Goal: Task Accomplishment & Management: Use online tool/utility

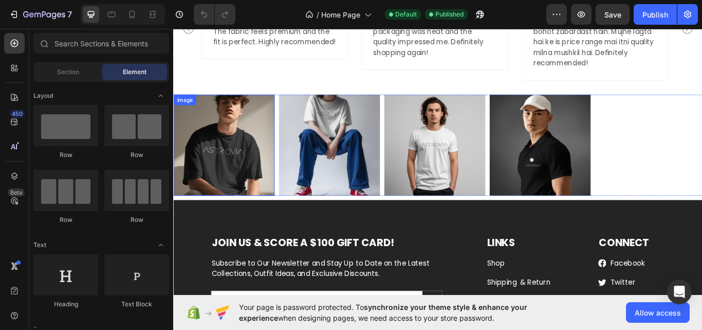
scroll to position [1944, 0]
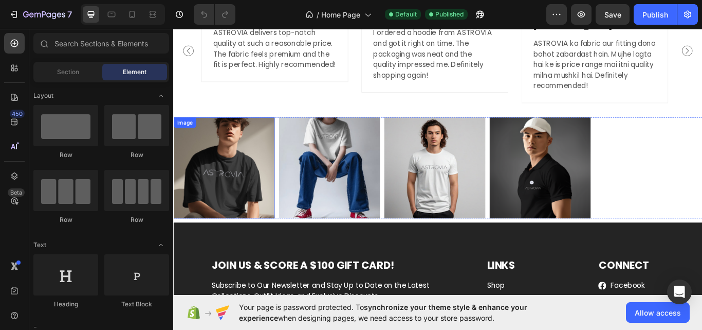
click at [252, 203] on img at bounding box center [232, 191] width 118 height 118
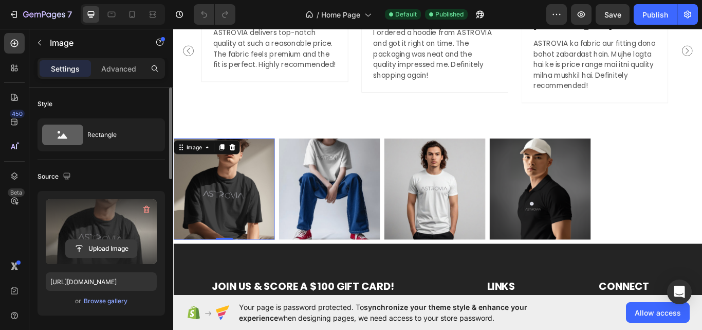
click at [105, 244] on input "file" at bounding box center [101, 248] width 71 height 17
click at [123, 215] on label at bounding box center [101, 231] width 111 height 65
click at [123, 240] on input "file" at bounding box center [101, 248] width 71 height 17
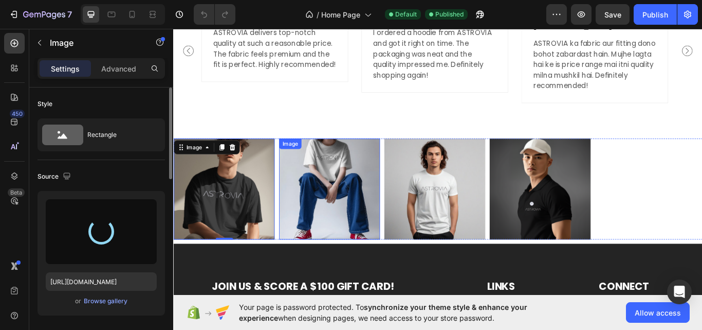
type input "[URL][DOMAIN_NAME]"
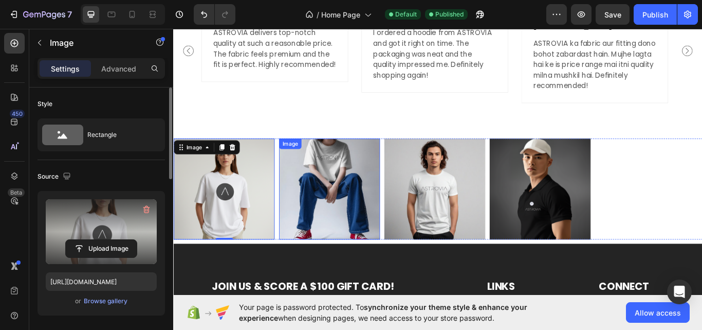
click at [334, 202] on img at bounding box center [355, 216] width 118 height 118
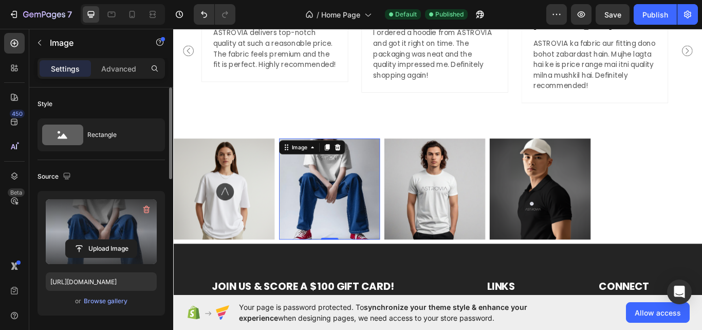
click at [107, 222] on label at bounding box center [101, 231] width 111 height 65
click at [107, 240] on input "file" at bounding box center [101, 248] width 71 height 17
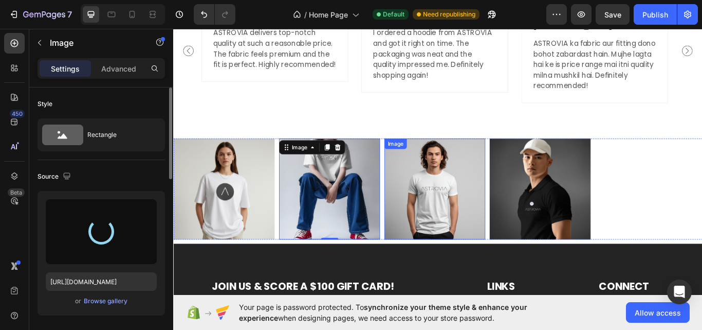
type input "[URL][DOMAIN_NAME]"
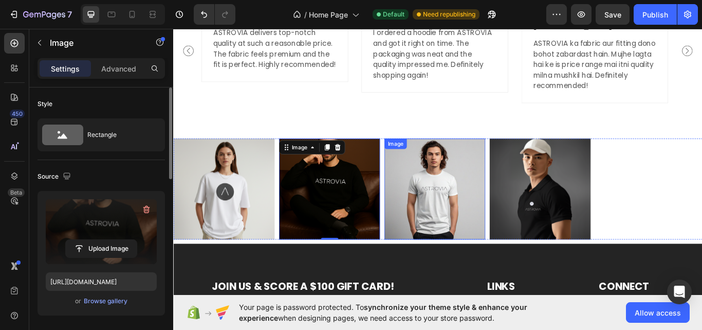
click at [496, 197] on img at bounding box center [478, 216] width 118 height 118
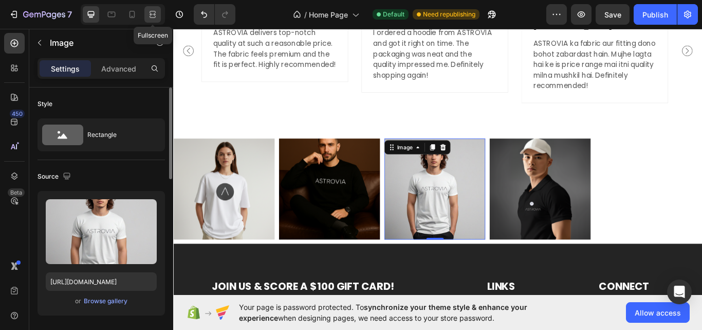
click at [158, 17] on div at bounding box center [152, 14] width 16 height 16
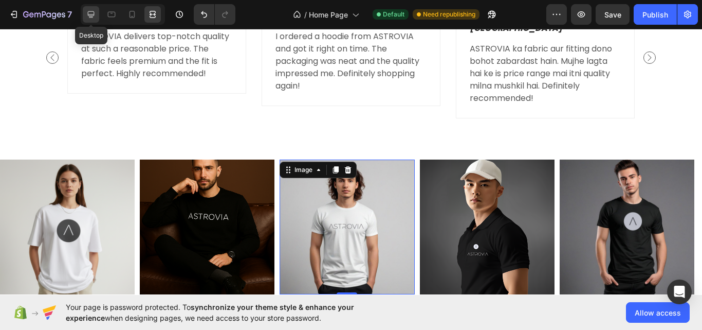
click at [86, 11] on icon at bounding box center [91, 14] width 10 height 10
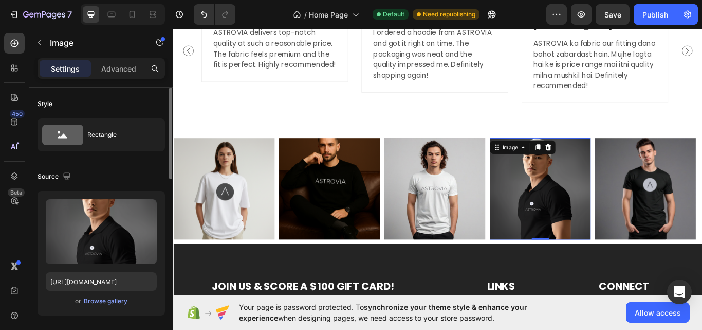
click at [602, 188] on img at bounding box center [601, 216] width 118 height 118
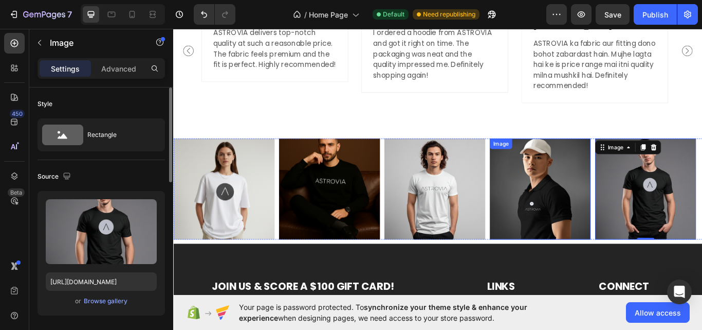
click at [629, 201] on img at bounding box center [601, 216] width 118 height 118
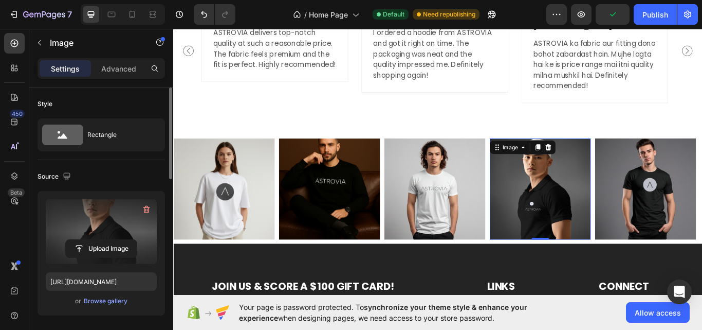
click at [120, 231] on label at bounding box center [101, 231] width 111 height 65
click at [120, 240] on input "file" at bounding box center [101, 248] width 71 height 17
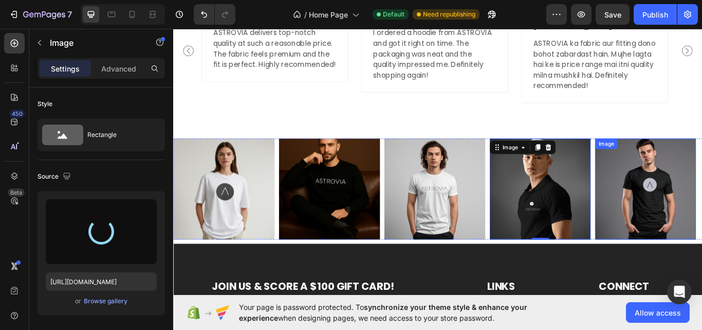
type input "[URL][DOMAIN_NAME]"
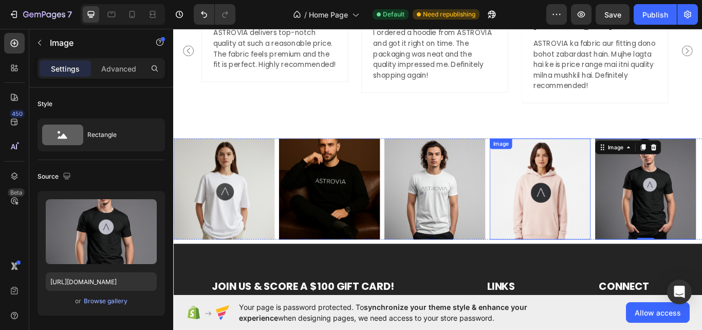
click at [574, 211] on img at bounding box center [601, 216] width 118 height 118
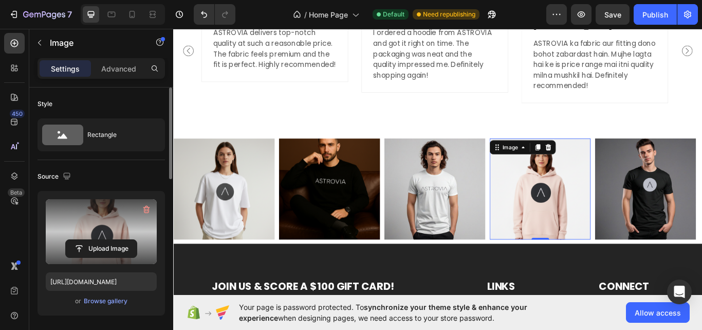
click at [111, 225] on label at bounding box center [101, 231] width 111 height 65
click at [111, 240] on input "file" at bounding box center [101, 248] width 71 height 17
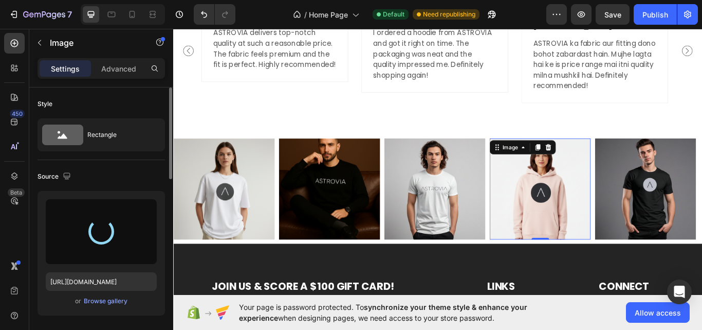
type input "[URL][DOMAIN_NAME]"
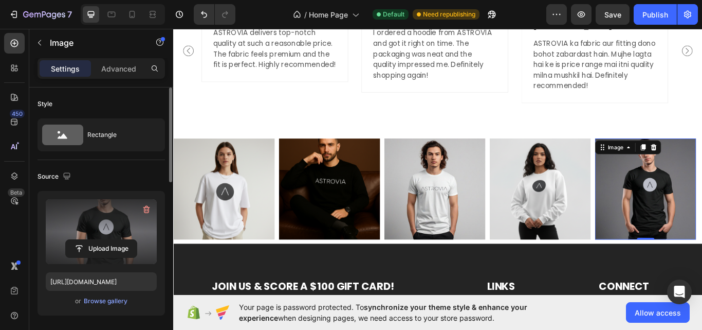
click at [122, 238] on label at bounding box center [101, 231] width 111 height 65
click at [122, 240] on input "file" at bounding box center [101, 248] width 71 height 17
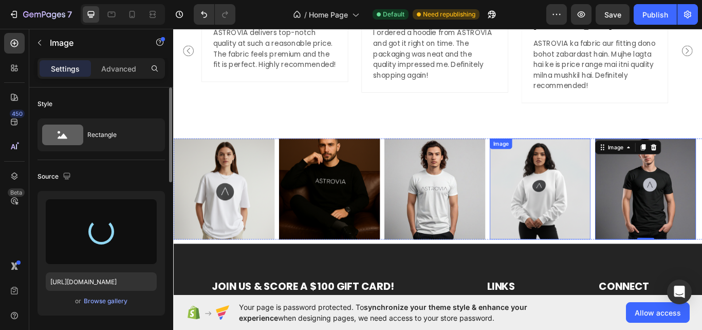
type input "[URL][DOMAIN_NAME]"
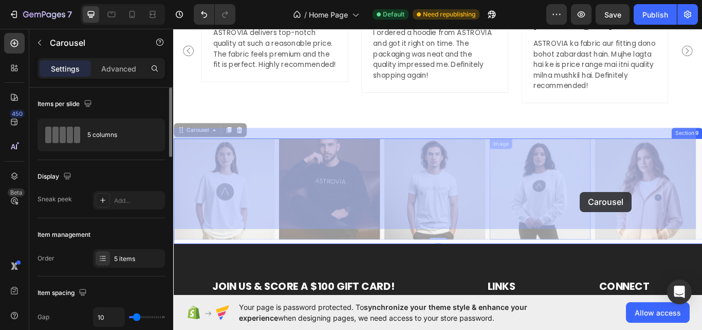
drag, startPoint x: 662, startPoint y: 221, endPoint x: 655, endPoint y: 221, distance: 7.7
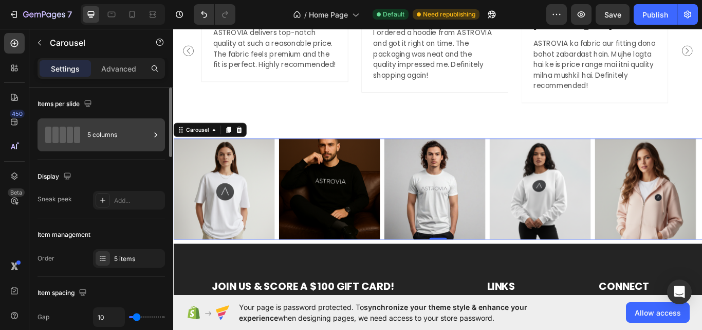
click at [110, 141] on div "5 columns" at bounding box center [118, 135] width 63 height 24
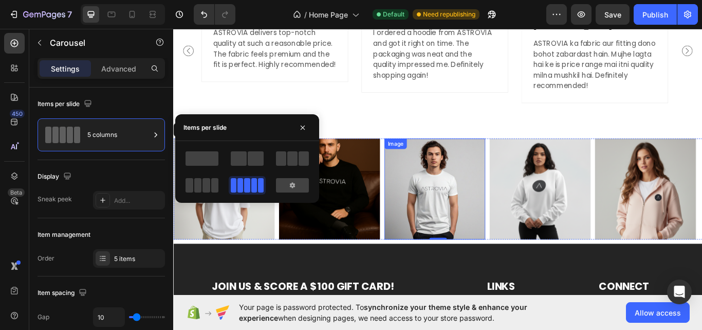
click at [491, 198] on img at bounding box center [478, 216] width 118 height 118
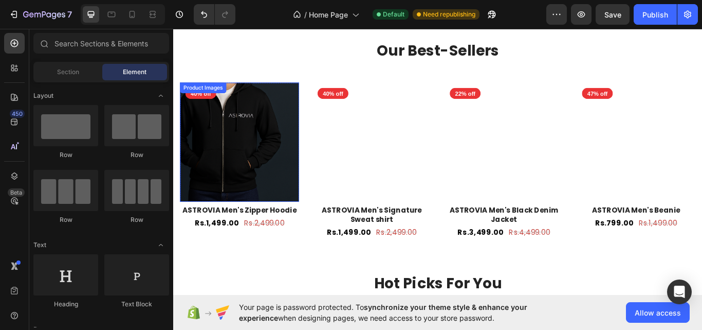
scroll to position [1086, 0]
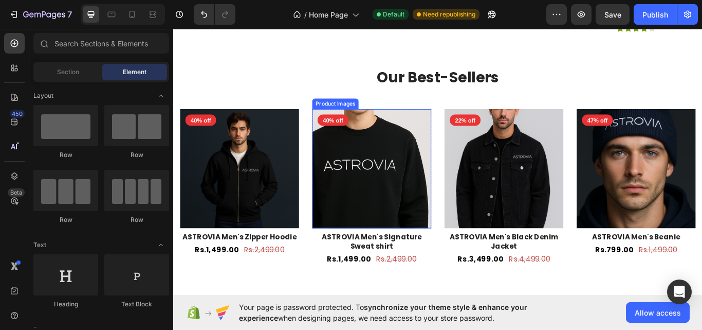
click at [432, 162] on img at bounding box center [404, 192] width 139 height 139
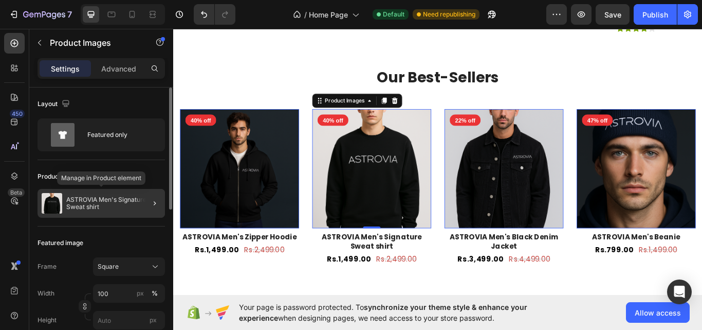
click at [102, 205] on p "ASTROVIA Men's Signature Sweat shirt" at bounding box center [113, 203] width 95 height 14
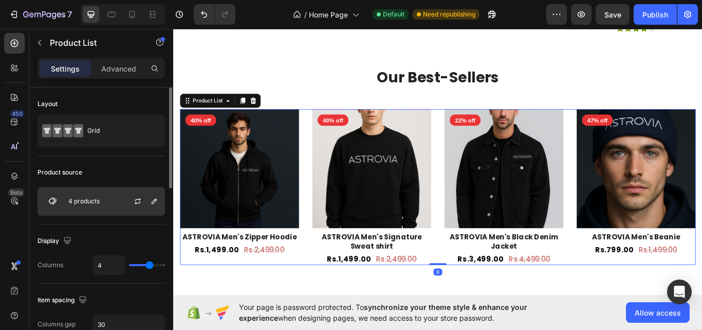
click at [124, 207] on div at bounding box center [141, 201] width 45 height 28
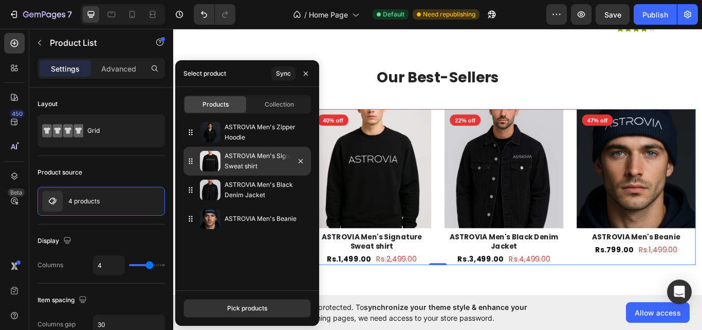
click at [263, 165] on p "ASTROVIA Men's Signature Sweat shirt" at bounding box center [266, 161] width 82 height 21
click at [300, 164] on icon "button" at bounding box center [301, 161] width 8 height 8
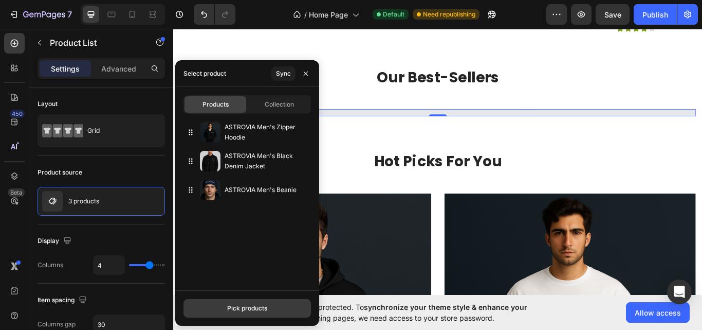
click at [265, 303] on button "Pick products" at bounding box center [248, 308] width 128 height 19
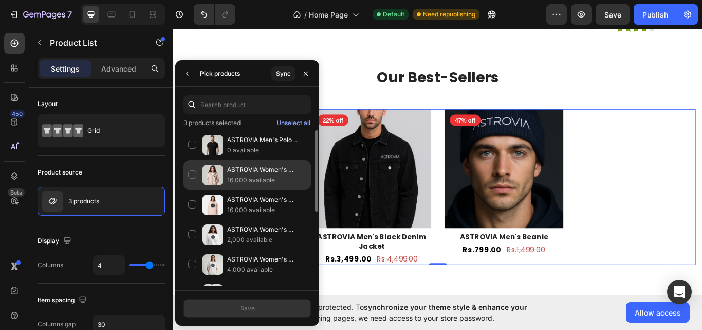
click at [242, 177] on p "16,000 available" at bounding box center [266, 180] width 79 height 10
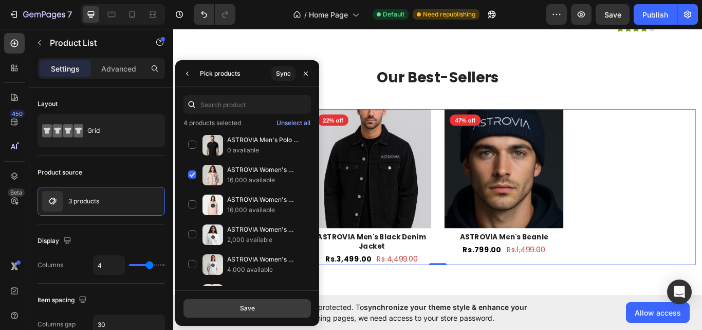
click at [264, 305] on button "Save" at bounding box center [248, 308] width 128 height 19
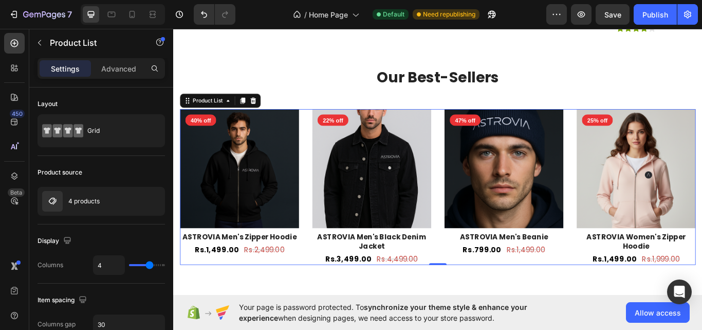
click at [324, 190] on div "Product Images 40% off Product Badge Row ASTROVIA Men's Zipper Hoodie Product T…" at bounding box center [482, 213] width 602 height 181
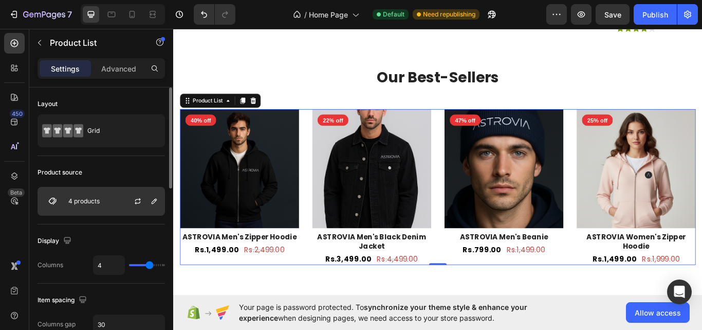
click at [91, 192] on div "4 products" at bounding box center [102, 201] width 128 height 29
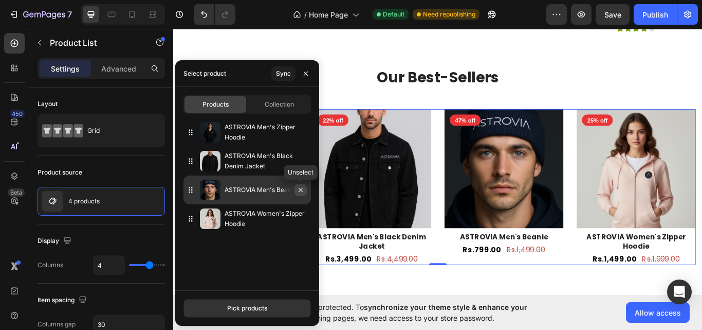
click at [305, 191] on button "button" at bounding box center [301, 190] width 12 height 12
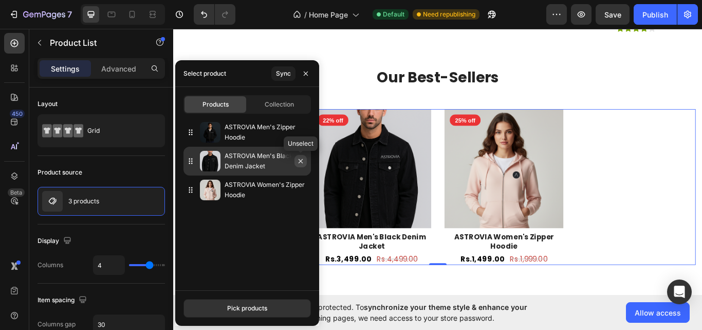
click at [301, 158] on icon "button" at bounding box center [301, 161] width 8 height 8
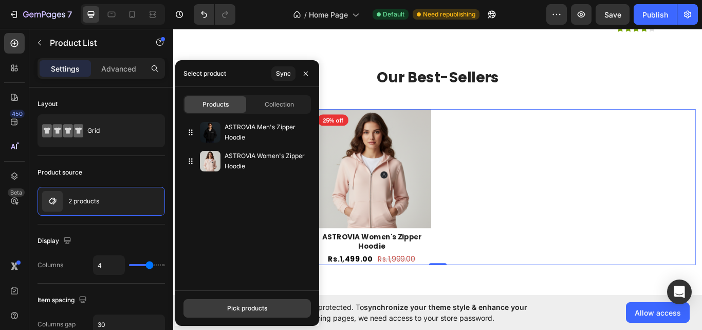
click at [255, 300] on button "Pick products" at bounding box center [248, 308] width 128 height 19
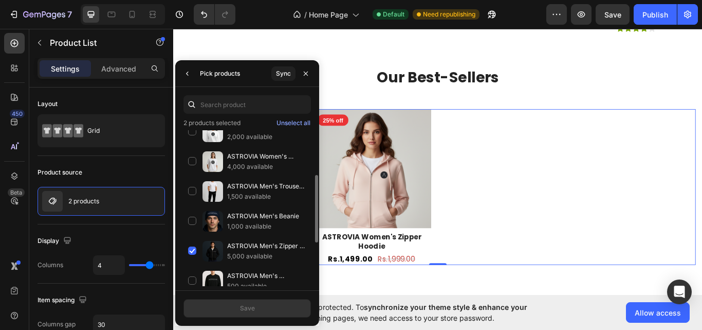
scroll to position [202, 0]
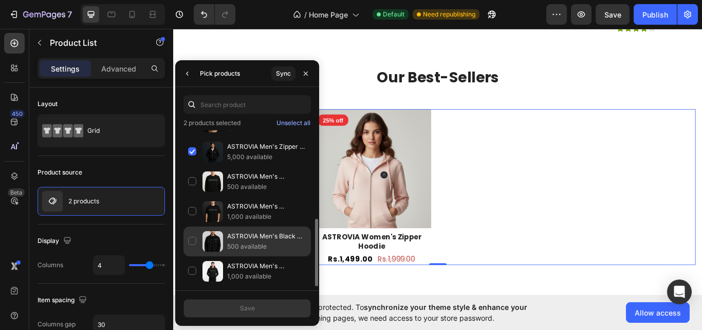
click at [229, 242] on p "500 available" at bounding box center [266, 246] width 79 height 10
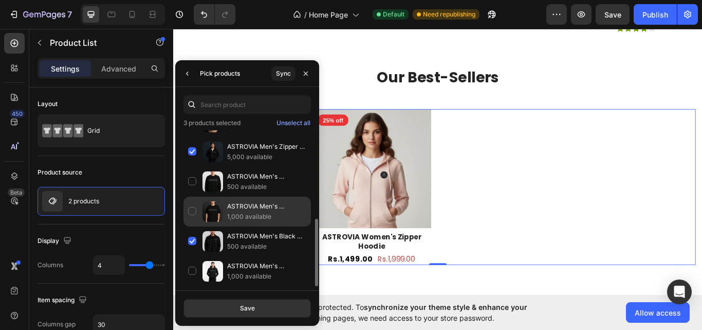
scroll to position [48, 0]
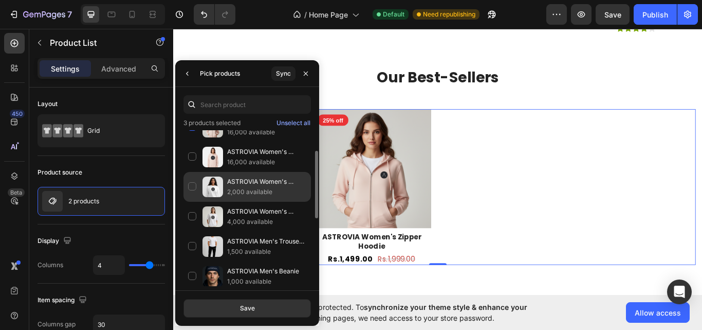
click at [239, 180] on p "ASTROVIA Women's Sweat-shirt" at bounding box center [266, 181] width 79 height 10
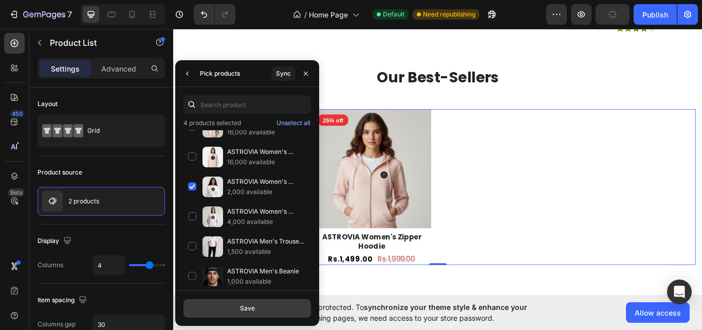
click at [262, 310] on button "Save" at bounding box center [248, 308] width 128 height 19
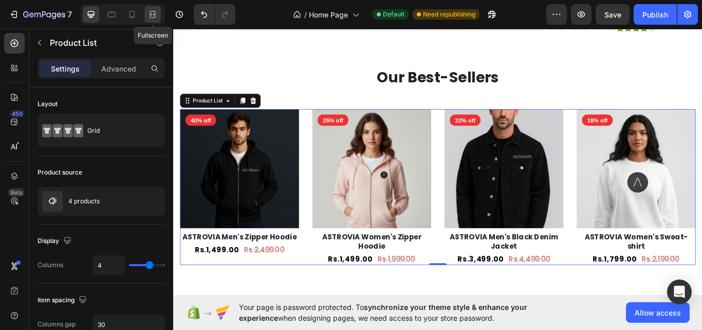
click at [159, 10] on div at bounding box center [152, 14] width 16 height 16
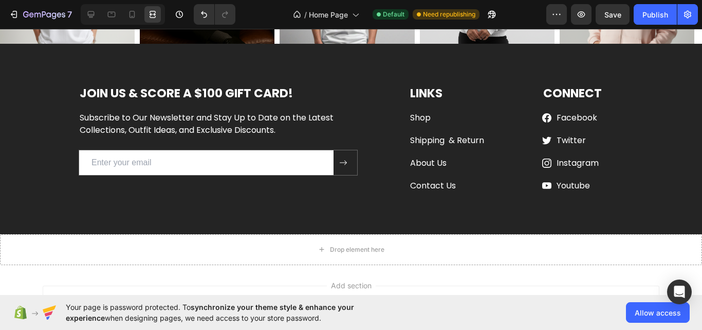
scroll to position [2363, 0]
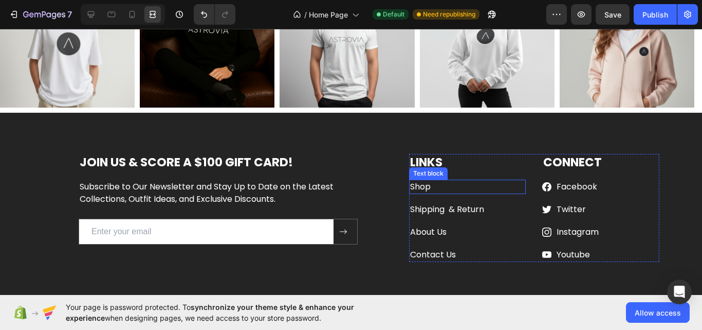
click at [416, 190] on link "Shop" at bounding box center [420, 186] width 21 height 12
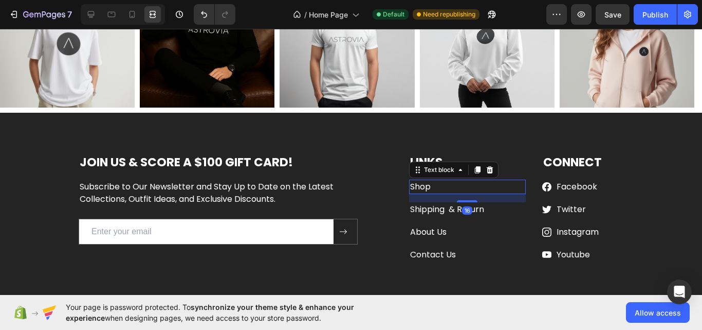
click at [81, 17] on div at bounding box center [123, 14] width 84 height 21
click at [85, 20] on div at bounding box center [91, 14] width 16 height 16
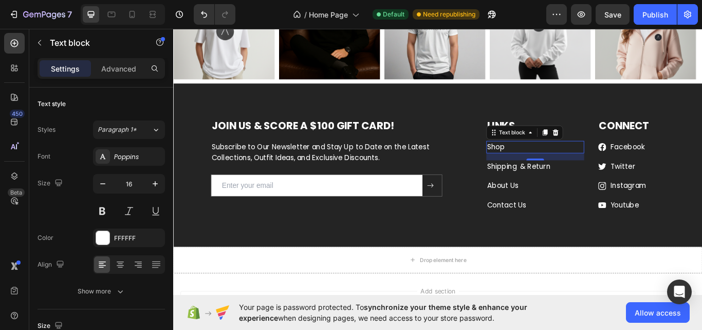
click at [553, 168] on link "Shop" at bounding box center [549, 167] width 21 height 12
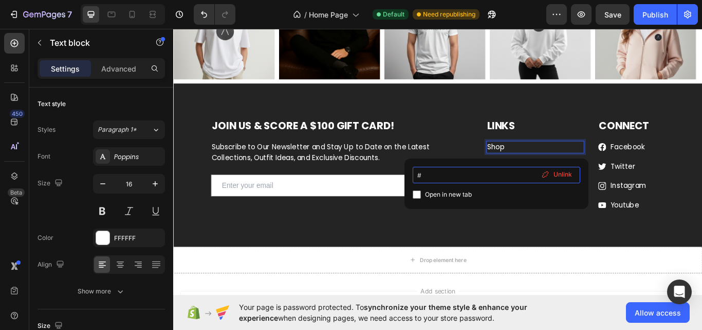
click at [450, 178] on input "#" at bounding box center [497, 175] width 168 height 16
type input "[DOMAIN_NAME]"
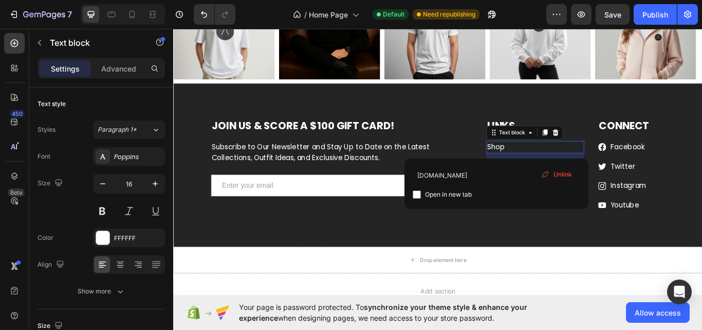
click at [456, 194] on span "Open in new tab" at bounding box center [448, 194] width 47 height 12
checkbox input "false"
click at [504, 169] on div "JOIN US & SCORE A $100 GIFT CARD! Heading Subscribe to Our Newsletter and Stay …" at bounding box center [352, 179] width 342 height 90
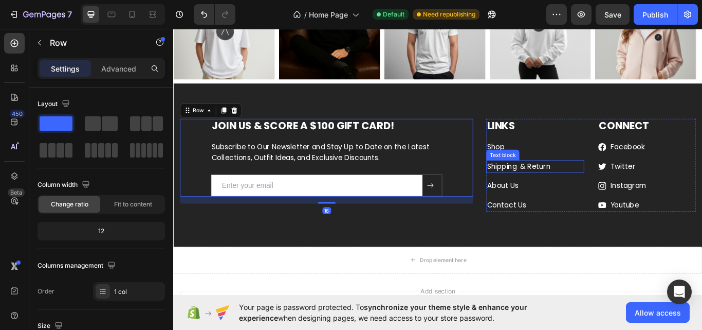
click at [551, 190] on link "Shipping & Return" at bounding box center [576, 190] width 74 height 12
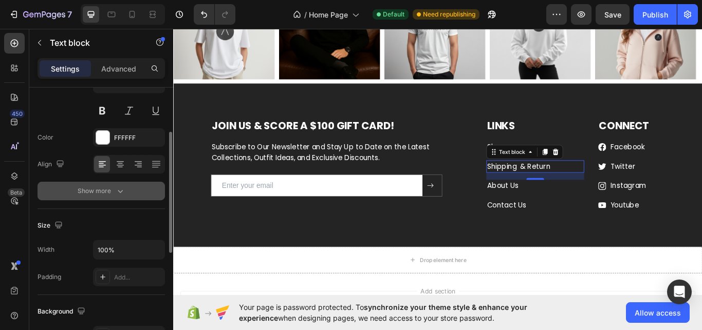
click at [84, 194] on div "Show more" at bounding box center [102, 191] width 48 height 10
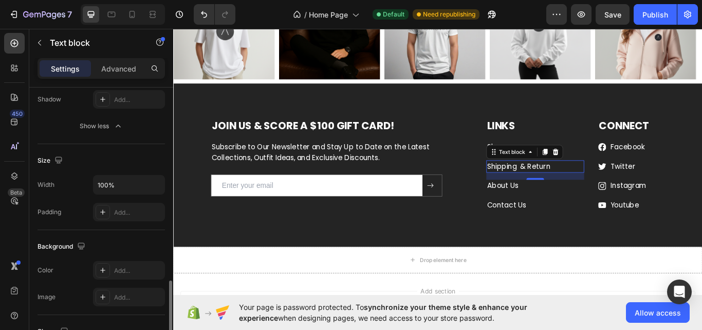
scroll to position [474, 0]
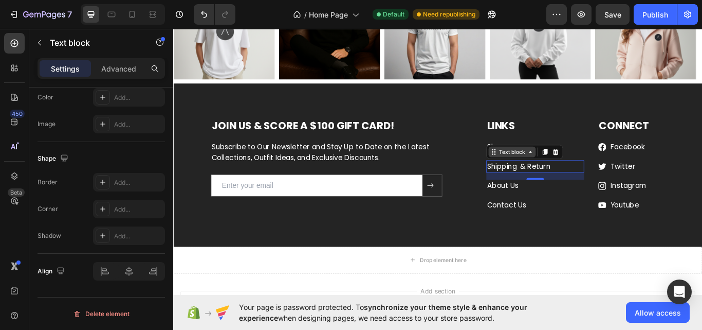
click at [562, 175] on div "Text block" at bounding box center [568, 172] width 34 height 9
click at [575, 186] on link "Shipping & Return" at bounding box center [576, 190] width 74 height 12
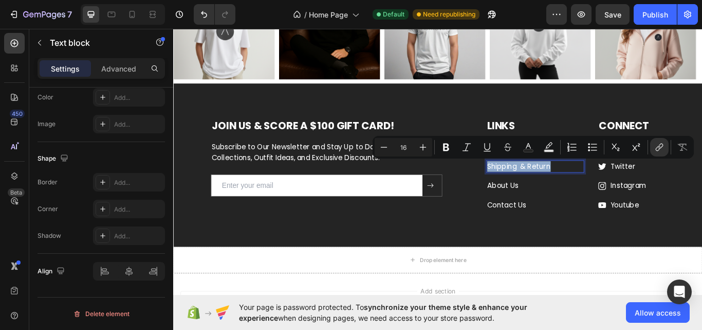
click at [573, 185] on link "Shipping & Return" at bounding box center [576, 190] width 74 height 12
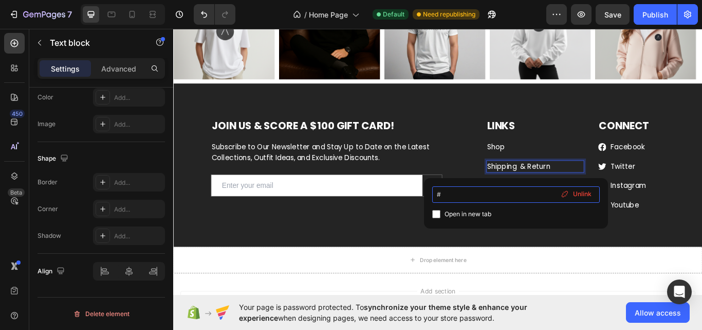
click at [439, 198] on input "#" at bounding box center [516, 194] width 168 height 16
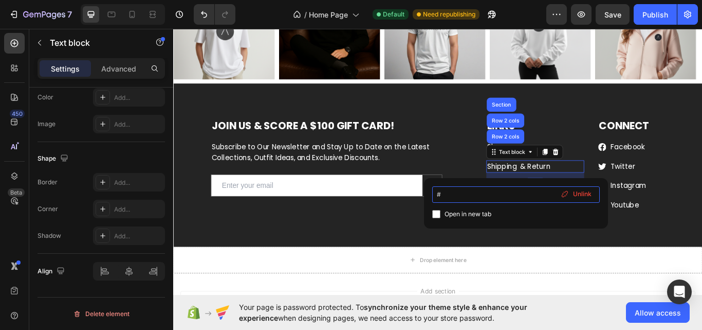
click at [439, 198] on input "#" at bounding box center [516, 194] width 168 height 16
click at [466, 196] on input "#" at bounding box center [516, 194] width 168 height 16
drag, startPoint x: 574, startPoint y: 194, endPoint x: 467, endPoint y: 195, distance: 107.5
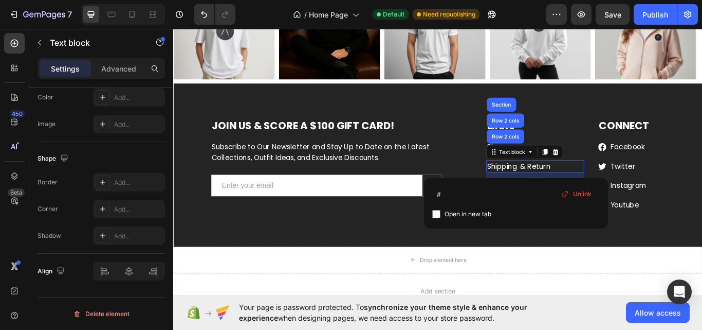
click at [574, 194] on span "Unlink" at bounding box center [582, 193] width 19 height 9
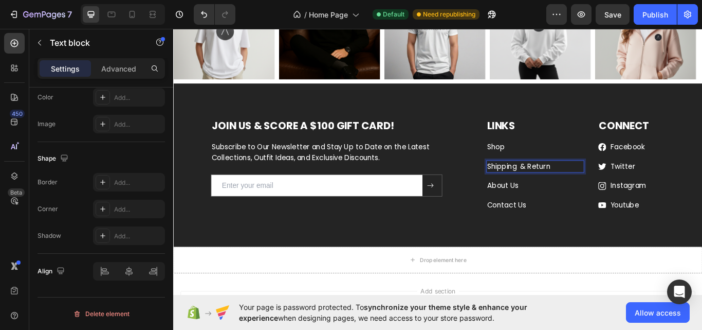
click at [569, 186] on p "Shipping & Return" at bounding box center [595, 190] width 112 height 12
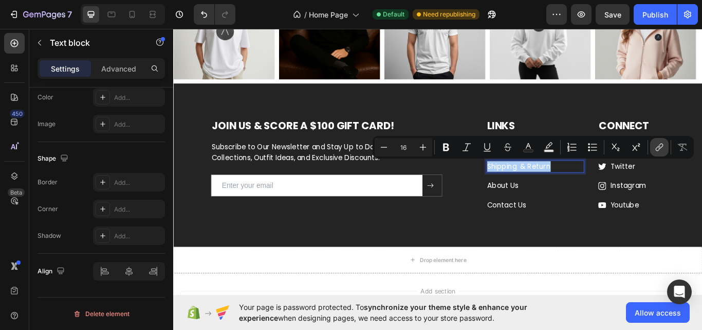
click at [666, 148] on button "link" at bounding box center [659, 147] width 19 height 19
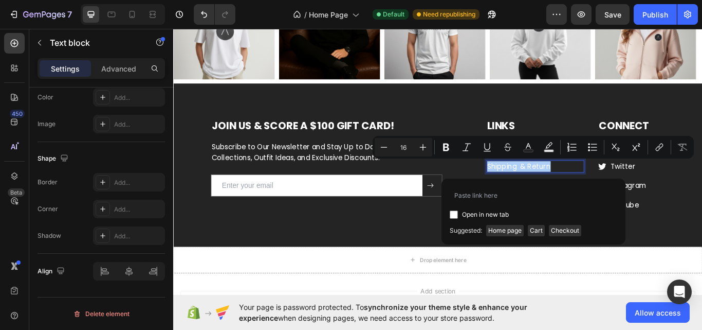
click at [467, 229] on span "Suggested:" at bounding box center [466, 230] width 32 height 11
click at [465, 200] on input "Editor contextual toolbar" at bounding box center [534, 195] width 168 height 16
type input "s"
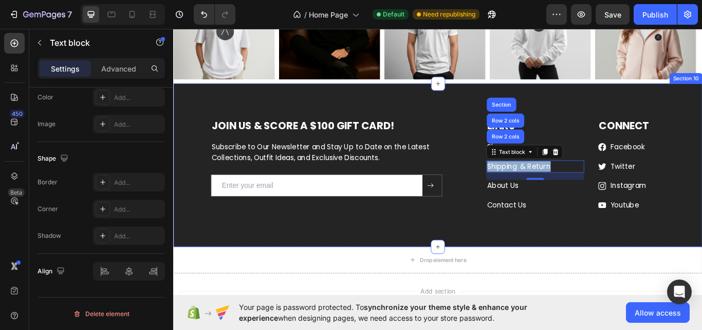
click at [585, 257] on div "JOIN US & SCORE A $100 GIFT CARD! Heading Subscribe to Our Newsletter and Stay …" at bounding box center [482, 196] width 602 height 124
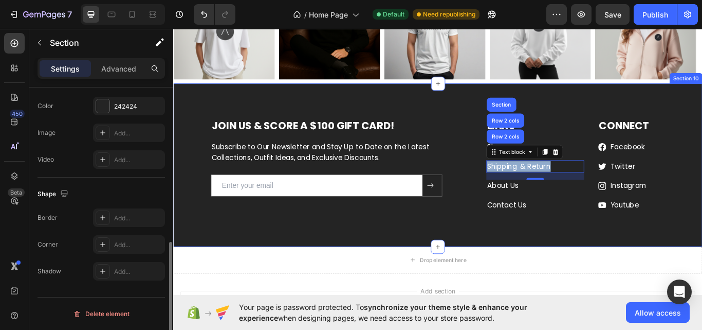
scroll to position [0, 0]
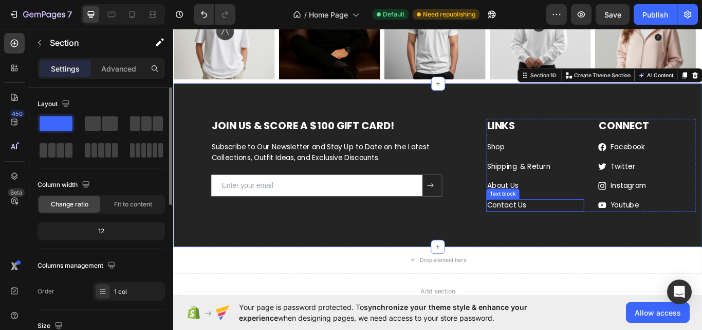
click at [575, 238] on link "Contact Us" at bounding box center [562, 235] width 46 height 12
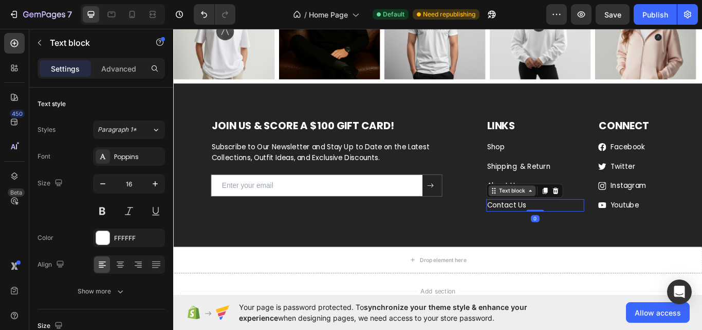
click at [563, 217] on div "Text block" at bounding box center [568, 217] width 34 height 9
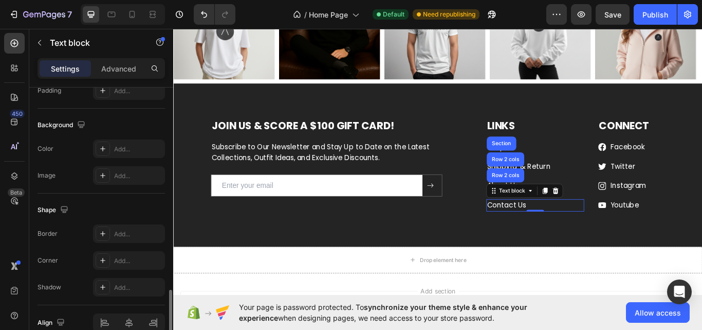
scroll to position [338, 0]
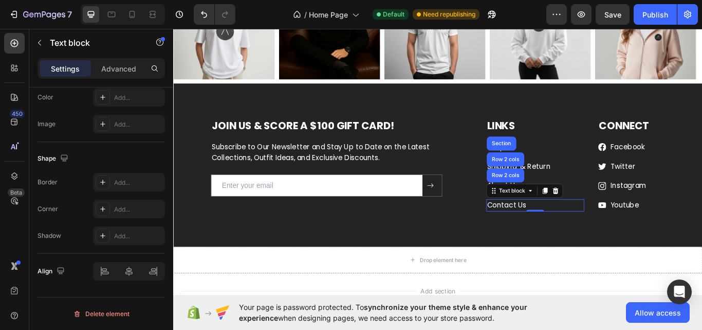
click at [560, 235] on link "Contact Us" at bounding box center [562, 235] width 46 height 12
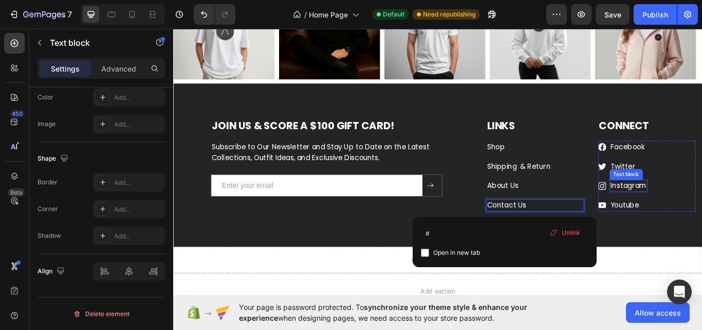
click at [702, 213] on link "Instagram" at bounding box center [704, 212] width 42 height 12
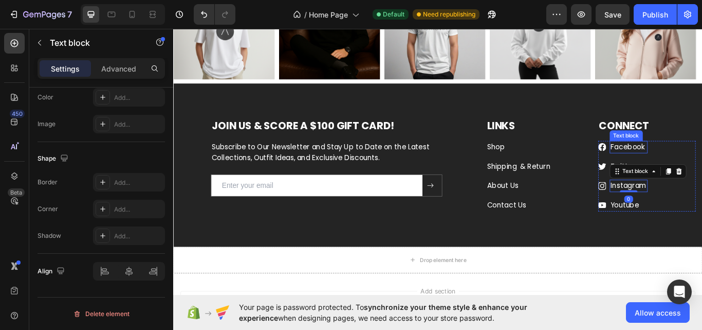
click at [690, 162] on link "Facebook" at bounding box center [703, 167] width 41 height 12
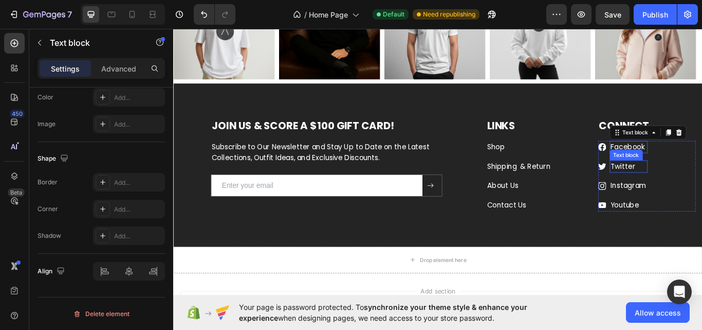
click at [684, 184] on link "Twitter" at bounding box center [697, 190] width 29 height 12
click at [686, 211] on link "Instagram" at bounding box center [704, 212] width 42 height 12
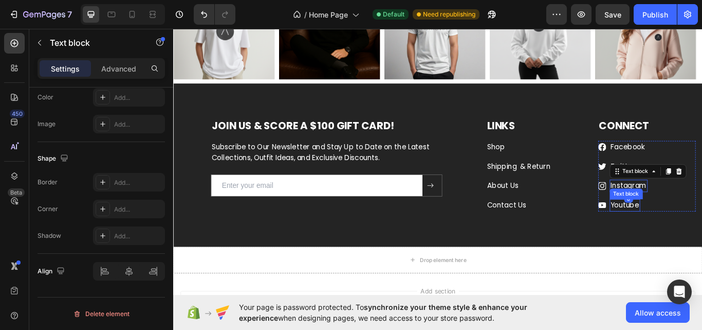
click at [690, 230] on link "Youtube" at bounding box center [699, 235] width 33 height 12
click at [684, 195] on div "Text block" at bounding box center [701, 198] width 34 height 9
click at [692, 212] on link "Instagram" at bounding box center [704, 212] width 42 height 12
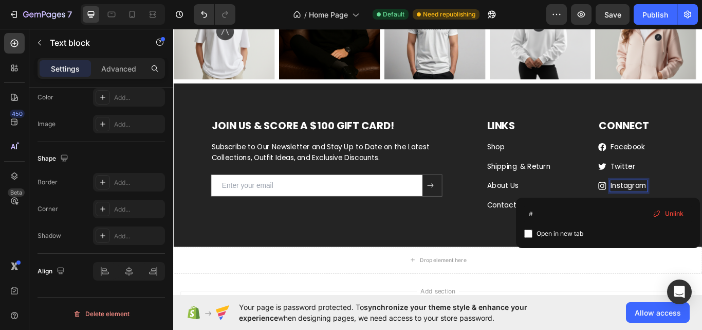
click at [692, 212] on link "Instagram" at bounding box center [704, 212] width 42 height 12
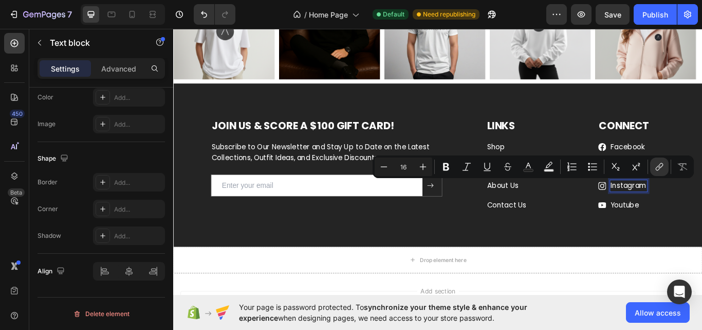
click at [702, 210] on link "Instagram" at bounding box center [704, 212] width 42 height 12
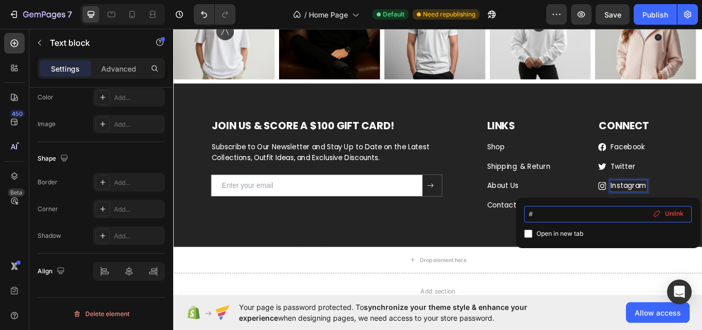
click at [568, 213] on input "#" at bounding box center [608, 214] width 168 height 16
paste input "[URL][DOMAIN_NAME]"
type input "[URL][DOMAIN_NAME]"
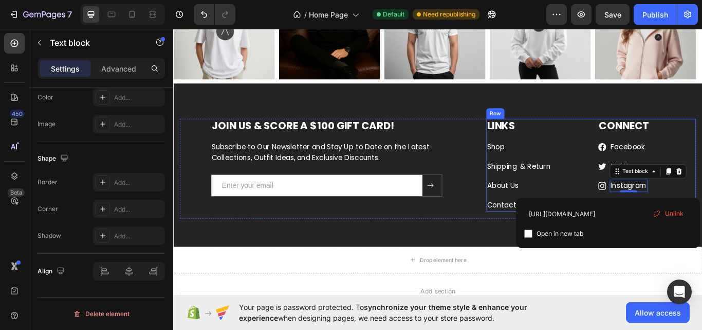
click at [634, 223] on div "LINKS Heading Shop Text block Shipping & Return Text block About Us Text block …" at bounding box center [595, 188] width 114 height 108
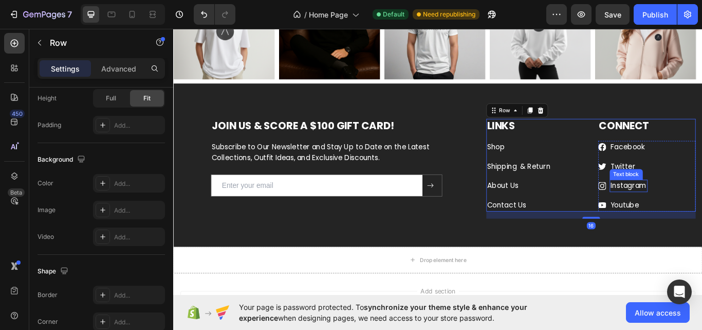
scroll to position [0, 0]
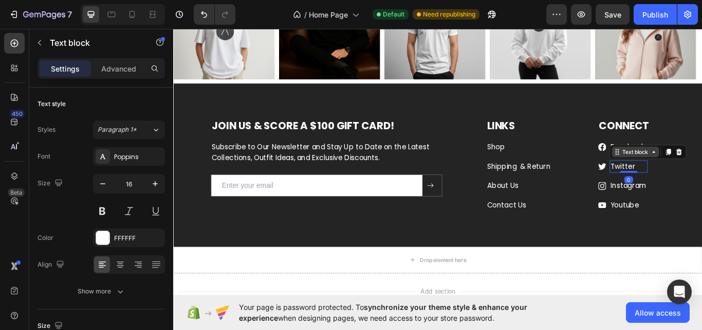
click at [695, 171] on div "Text block" at bounding box center [712, 172] width 34 height 9
click at [652, 180] on div "LINKS Heading Shop Text block Shipping & Return Text block About Us Text block …" at bounding box center [660, 188] width 244 height 108
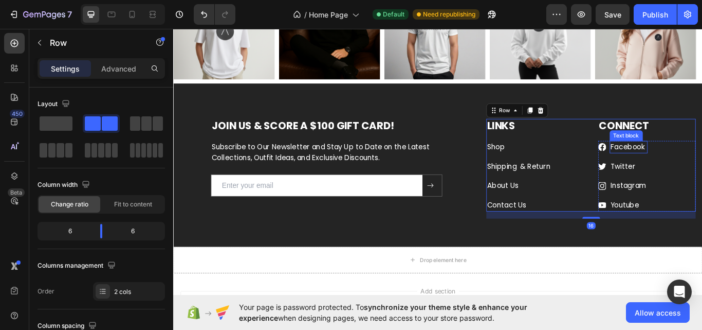
click at [698, 168] on link "Facebook" at bounding box center [703, 167] width 41 height 12
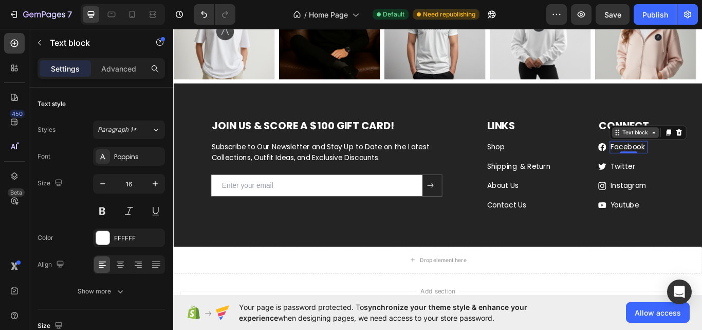
click at [702, 154] on div "Text block" at bounding box center [712, 150] width 34 height 9
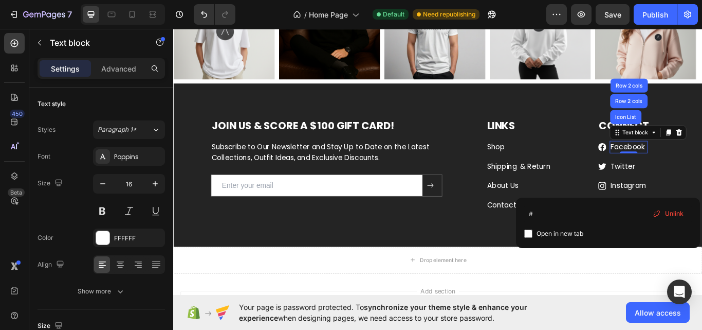
click at [702, 170] on link "Facebook" at bounding box center [703, 167] width 41 height 12
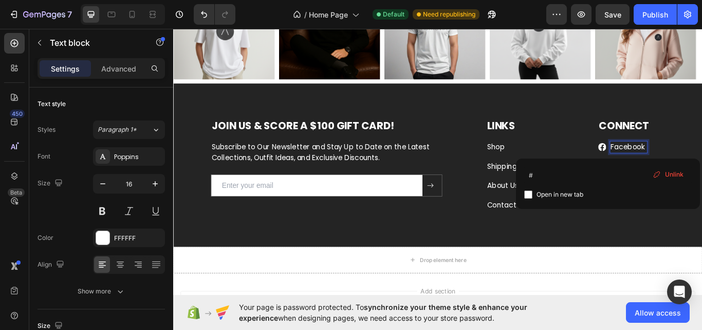
click at [702, 170] on link "Facebook" at bounding box center [703, 167] width 41 height 12
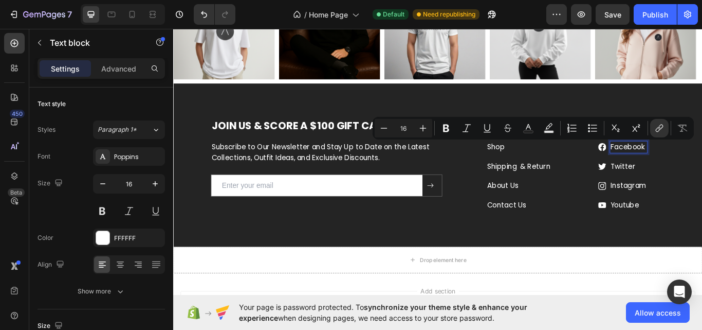
click at [695, 168] on link "Facebook" at bounding box center [703, 167] width 41 height 12
click at [693, 168] on link "Facebook" at bounding box center [703, 167] width 41 height 12
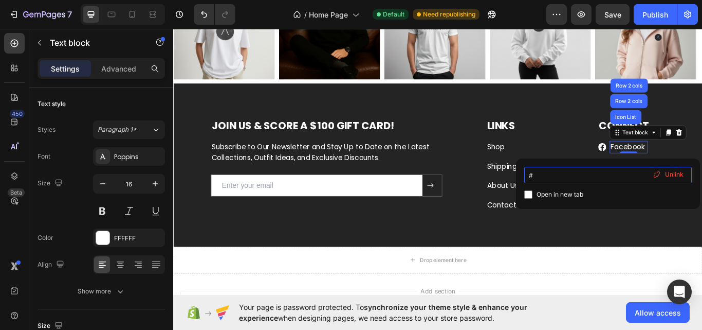
click at [574, 170] on input "#" at bounding box center [608, 175] width 168 height 16
paste input "[URL][DOMAIN_NAME]"
type input "[URL][DOMAIN_NAME]"
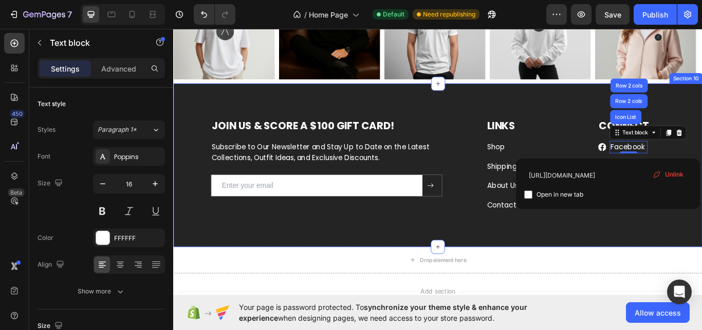
click at [690, 267] on div "JOIN US & SCORE A $100 GIFT CARD! Heading Subscribe to Our Newsletter and Stay …" at bounding box center [481, 188] width 617 height 190
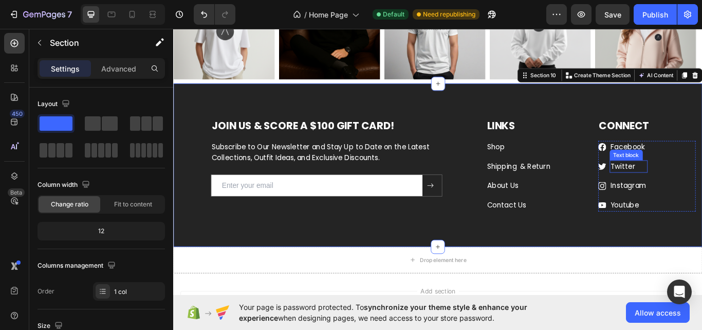
click at [692, 193] on link "Twitter" at bounding box center [697, 190] width 29 height 12
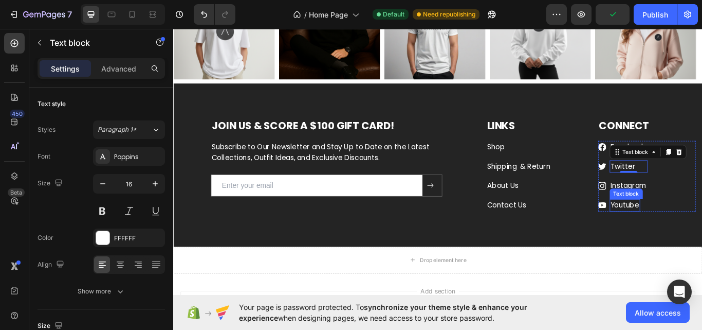
click at [701, 231] on link "Youtube" at bounding box center [699, 235] width 33 height 12
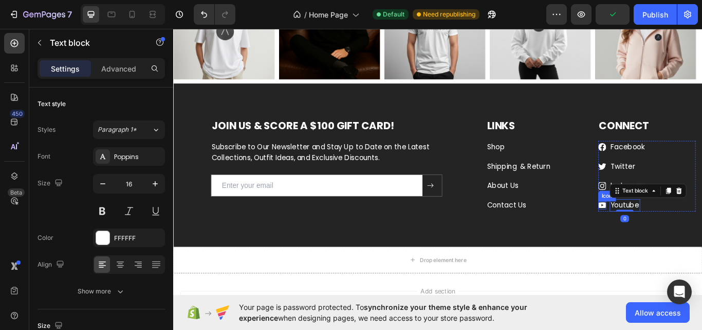
click at [672, 233] on icon at bounding box center [673, 234] width 9 height 7
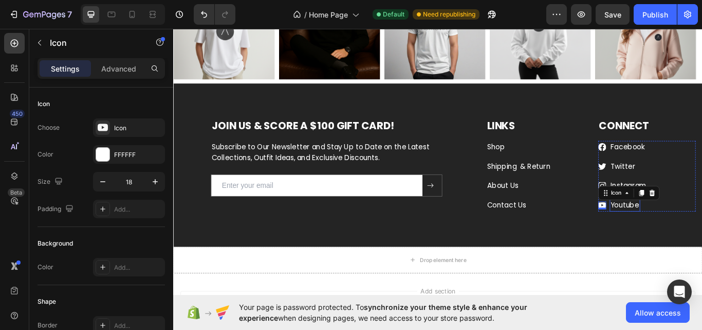
click at [699, 233] on link "Youtube" at bounding box center [699, 235] width 33 height 12
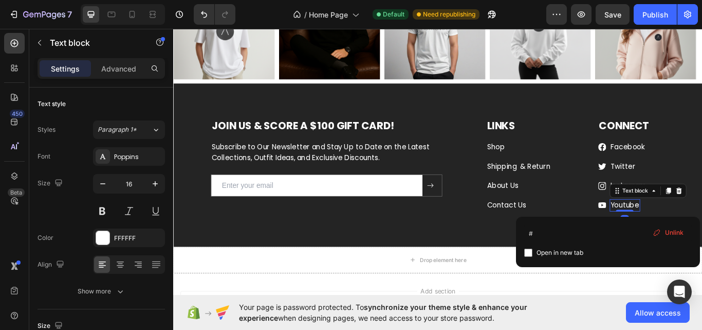
click at [702, 234] on link "Youtube" at bounding box center [699, 235] width 33 height 12
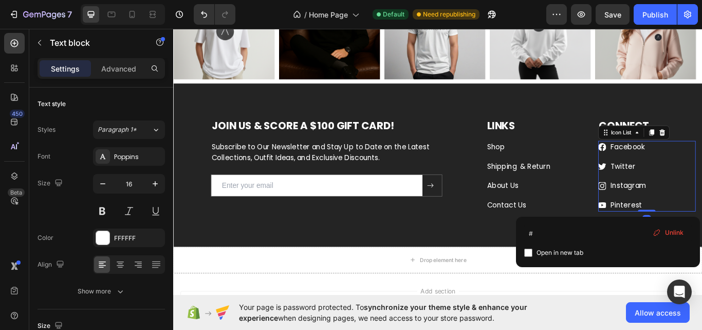
click at [672, 233] on li "Icon Pinterest Text block" at bounding box center [698, 235] width 58 height 14
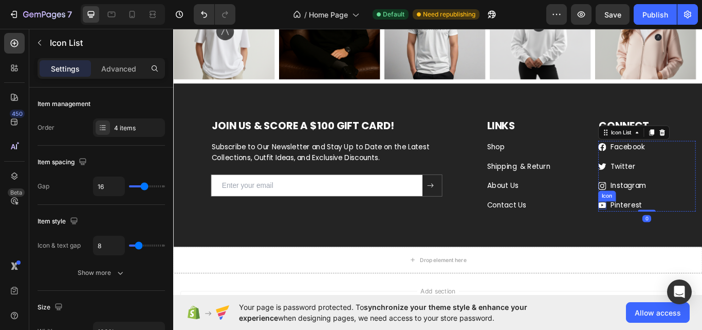
click at [669, 231] on icon at bounding box center [673, 234] width 9 height 7
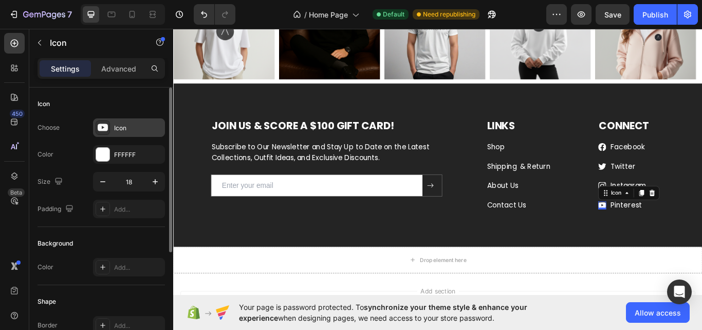
click at [121, 131] on div "Icon" at bounding box center [138, 127] width 48 height 9
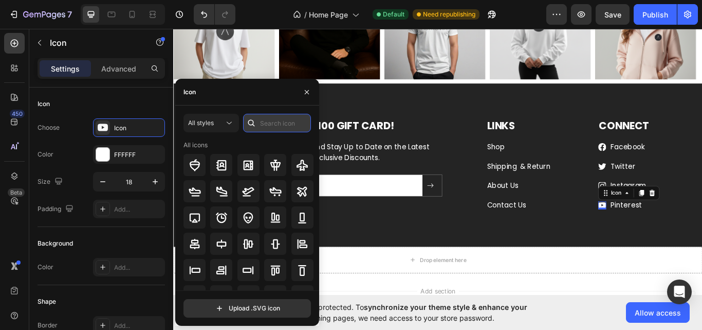
click at [273, 123] on input "text" at bounding box center [277, 123] width 68 height 19
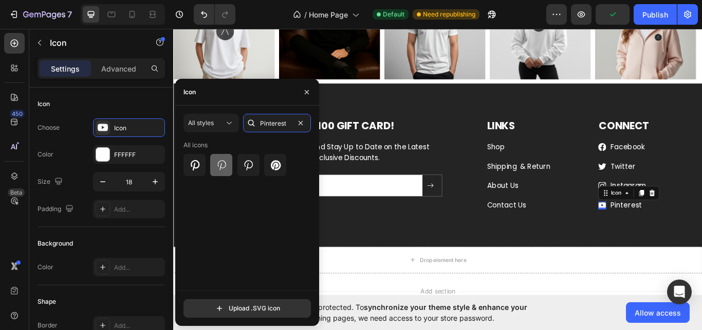
type input "Pinterest"
click at [210, 170] on div at bounding box center [221, 165] width 22 height 22
click at [202, 167] on div at bounding box center [195, 165] width 22 height 22
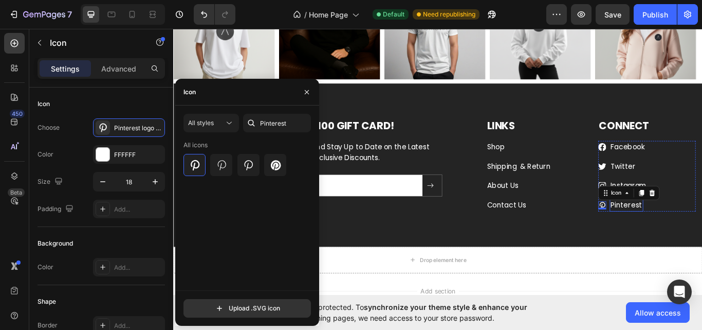
click at [700, 239] on link "Pinterest" at bounding box center [701, 235] width 37 height 12
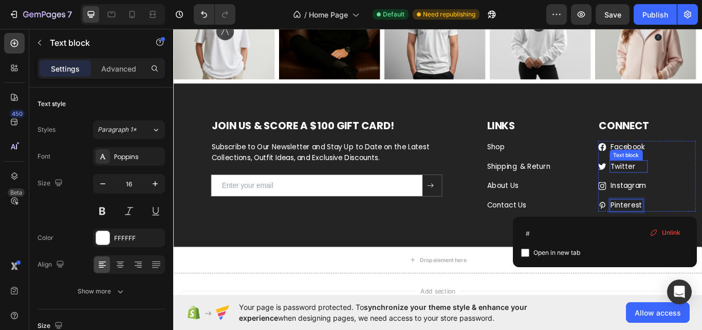
click at [687, 188] on link "Twitter" at bounding box center [697, 190] width 29 height 12
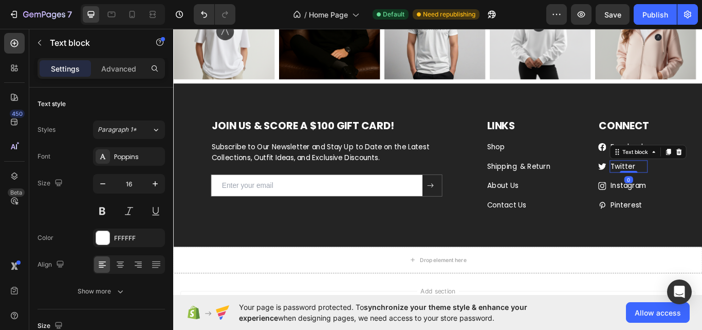
click at [687, 188] on link "Twitter" at bounding box center [697, 190] width 29 height 12
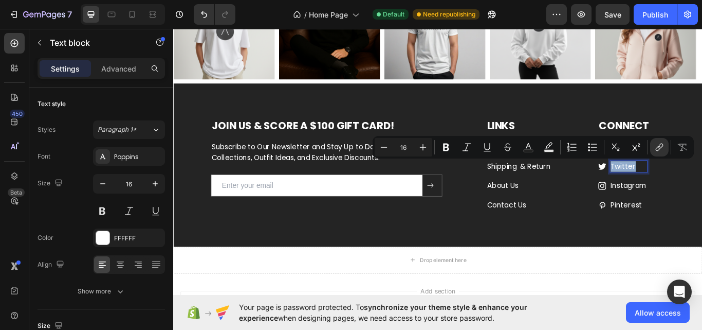
click at [687, 188] on link "Twitter" at bounding box center [697, 190] width 29 height 12
click at [695, 187] on link "Twitter" at bounding box center [697, 190] width 29 height 12
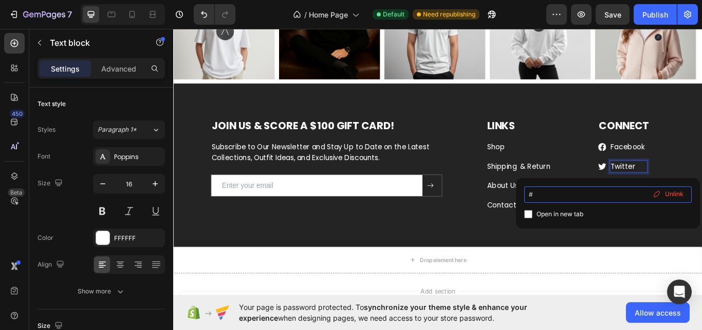
click at [537, 200] on input "#" at bounding box center [608, 194] width 168 height 16
type input "[URL][DOMAIN_NAME]"
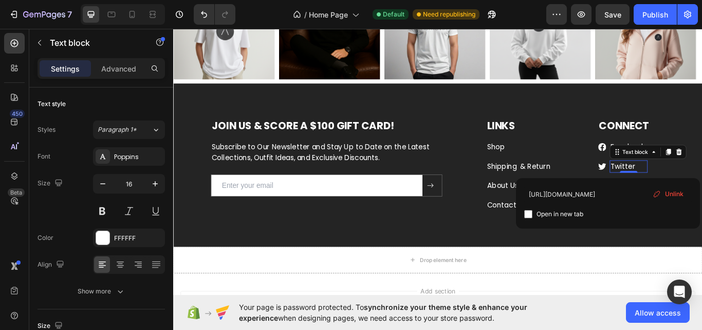
click at [612, 221] on div "[URL][DOMAIN_NAME] Open in new tab Unlink" at bounding box center [608, 203] width 184 height 50
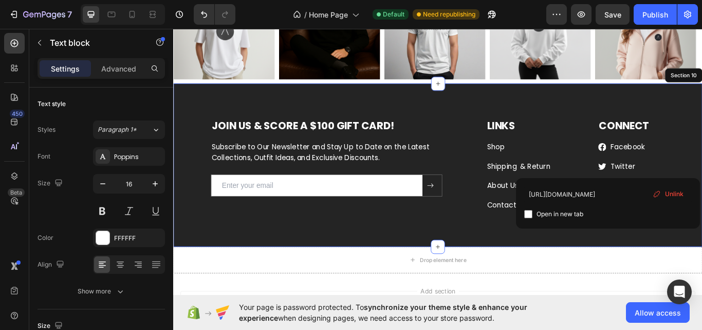
click at [690, 263] on div "JOIN US & SCORE A $100 GIFT CARD! Heading Subscribe to Our Newsletter and Stay …" at bounding box center [481, 188] width 617 height 190
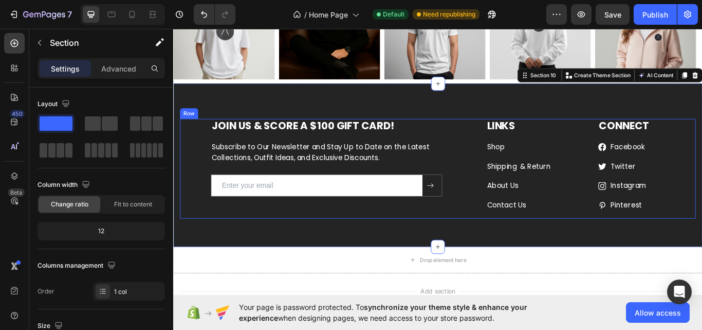
click at [698, 240] on div "Pinterest Text block" at bounding box center [701, 235] width 39 height 14
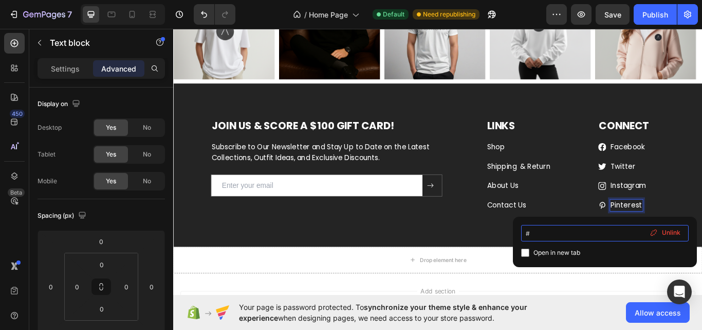
click at [595, 235] on input "#" at bounding box center [605, 233] width 168 height 16
paste input "[URL][DOMAIN_NAME]"
type input "[URL][DOMAIN_NAME]"
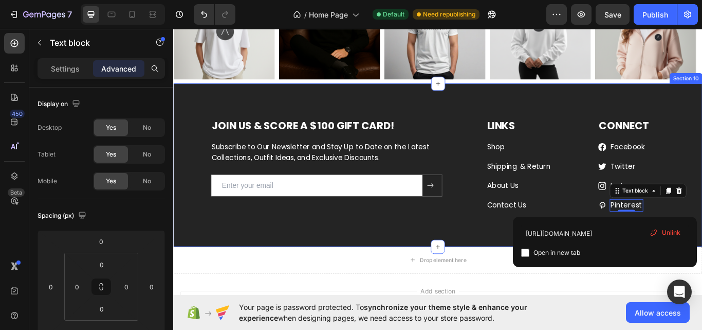
click at [502, 255] on div "JOIN US & SCORE A $100 GIFT CARD! Heading Subscribe to Our Newsletter and Stay …" at bounding box center [482, 196] width 602 height 124
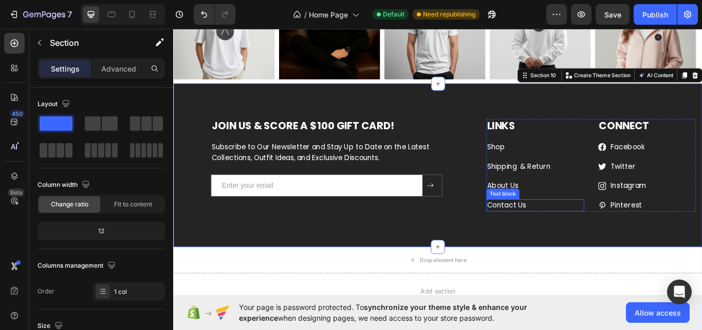
click at [580, 235] on p "Contact Us" at bounding box center [595, 235] width 112 height 12
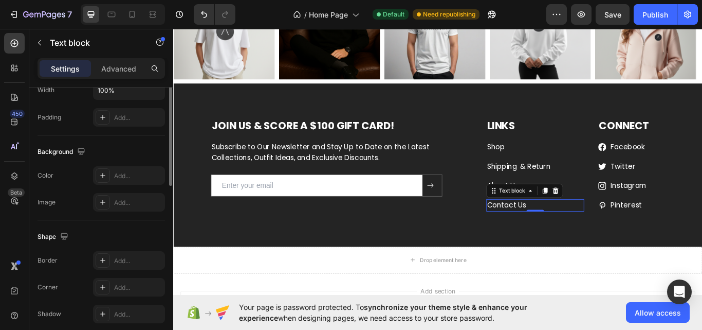
scroll to position [158, 0]
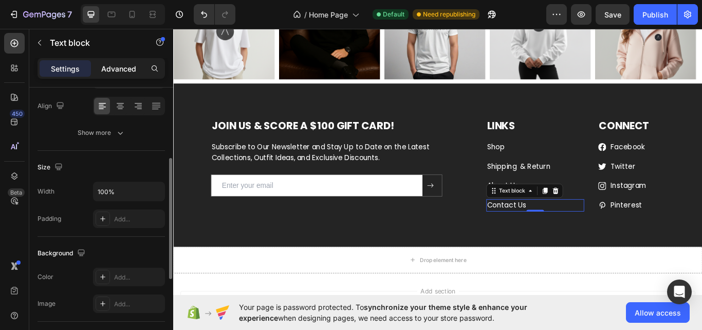
click at [126, 66] on p "Advanced" at bounding box center [118, 68] width 35 height 11
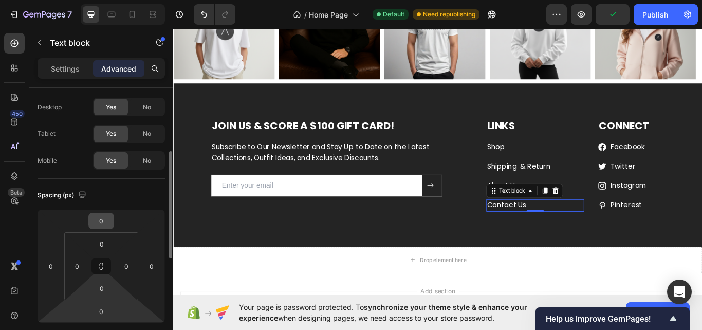
scroll to position [0, 0]
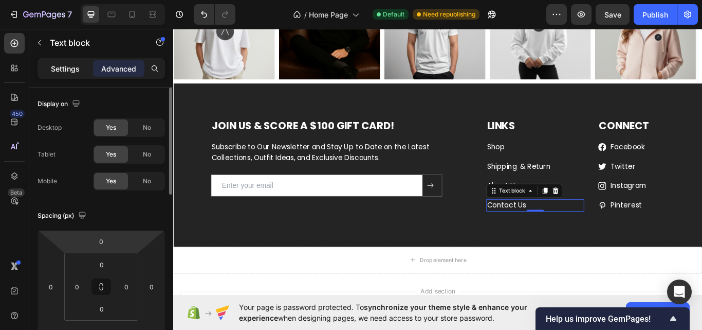
click at [68, 75] on div "Settings" at bounding box center [65, 68] width 51 height 16
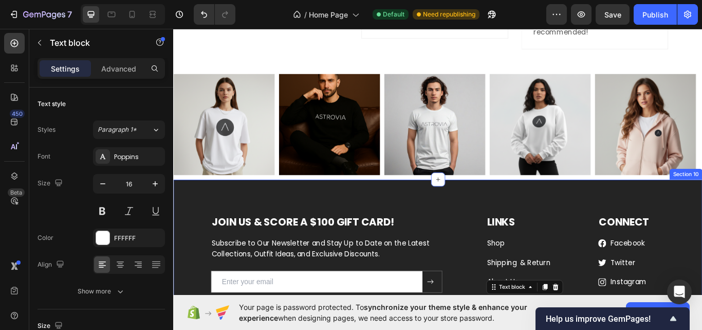
scroll to position [2249, 0]
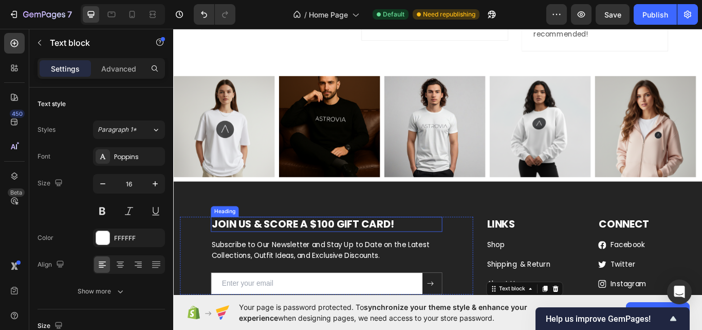
click at [328, 260] on p "JOIN US & SCORE A $100 GIFT CARD!" at bounding box center [352, 256] width 268 height 15
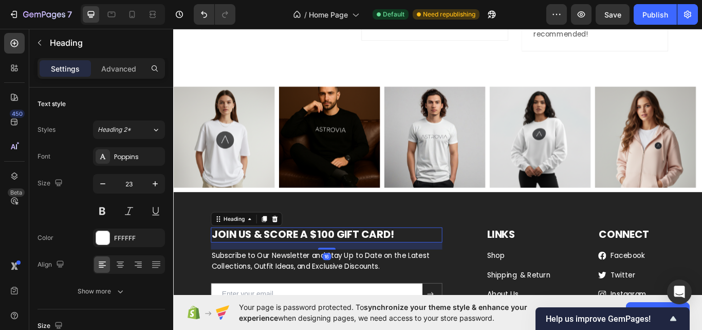
scroll to position [2300, 0]
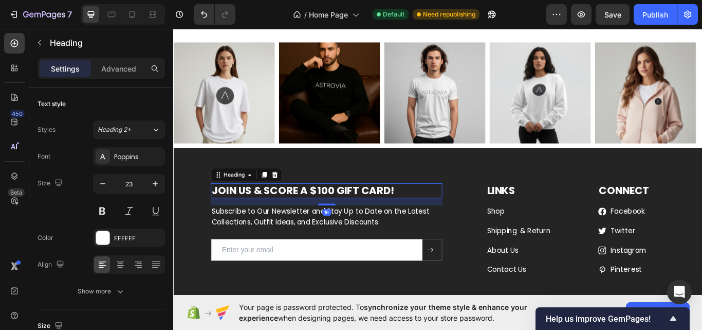
click at [347, 210] on p "JOIN US & SCORE A $100 GIFT CARD!" at bounding box center [352, 217] width 268 height 15
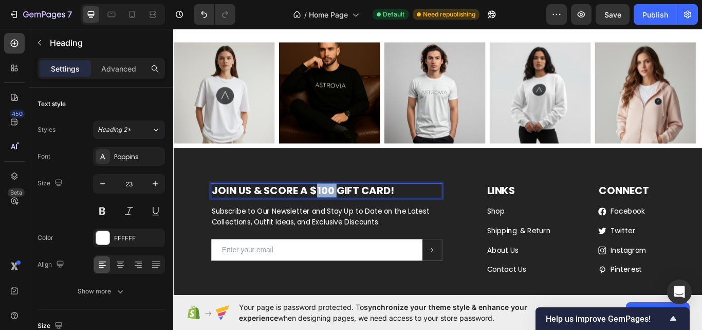
click at [347, 210] on p "JOIN US & SCORE A $100 GIFT CARD!" at bounding box center [352, 217] width 268 height 15
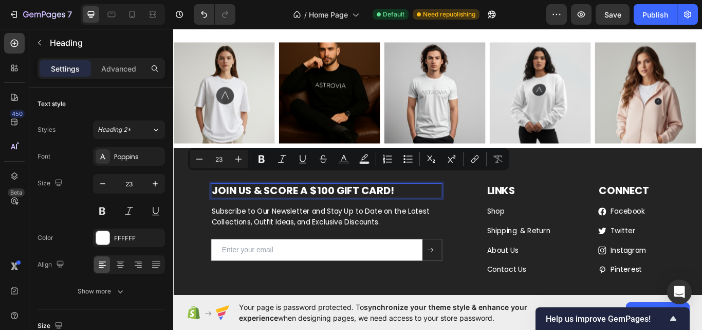
click at [333, 210] on p "JOIN US & SCORE A $100 GIFT CARD!" at bounding box center [352, 217] width 268 height 15
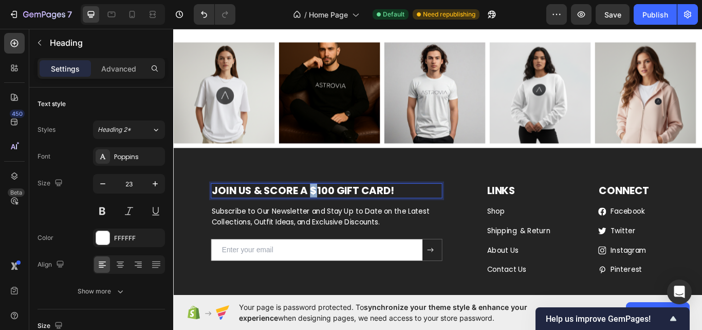
click at [333, 210] on p "JOIN US & SCORE A $100 GIFT CARD!" at bounding box center [352, 217] width 268 height 15
click at [345, 210] on p "JOIN US & SCORE A $100 GIFT CARD!" at bounding box center [352, 217] width 268 height 15
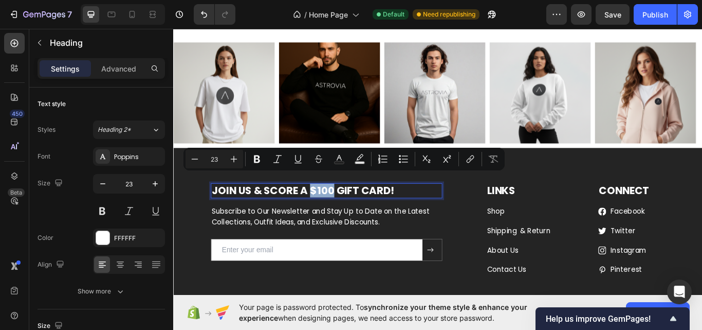
drag, startPoint x: 336, startPoint y: 202, endPoint x: 358, endPoint y: 205, distance: 22.8
click at [358, 210] on p "JOIN US & SCORE A $100 GIFT CARD!" at bounding box center [352, 217] width 268 height 15
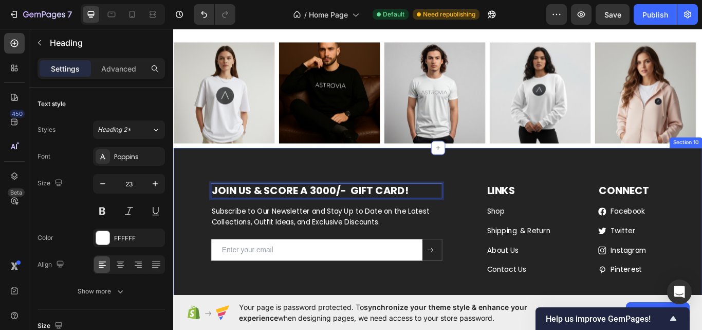
click at [431, 177] on div "JOIN US & SCORE A 3000/- GIFT CARD! Heading 16 Subscribe to Our Newsletter and …" at bounding box center [481, 263] width 617 height 190
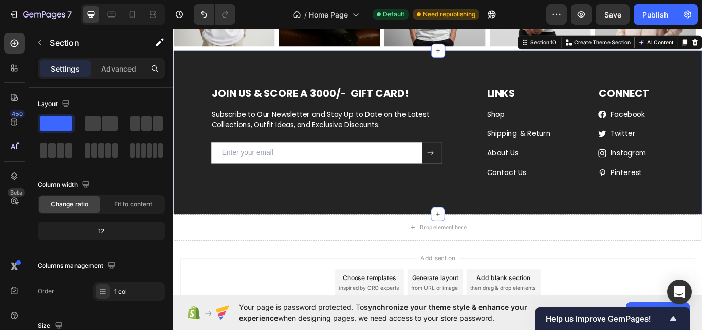
scroll to position [2392, 0]
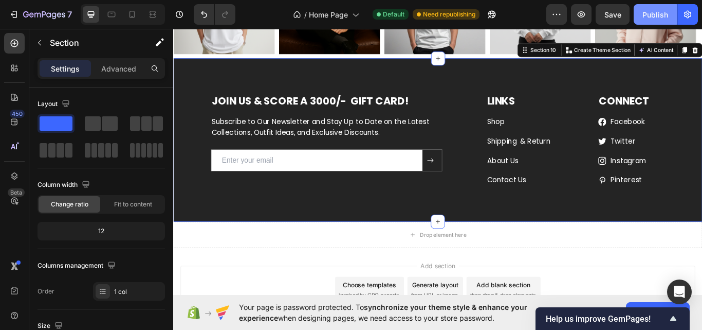
click at [648, 19] on div "Publish" at bounding box center [656, 14] width 26 height 11
click at [565, 158] on p "Shipping & Return" at bounding box center [595, 160] width 112 height 12
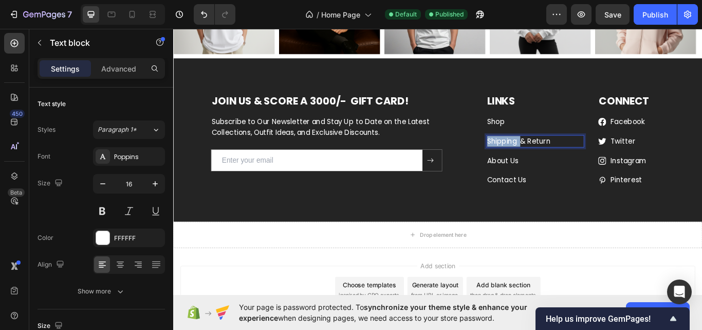
click at [565, 158] on p "Shipping & Return" at bounding box center [595, 160] width 112 height 12
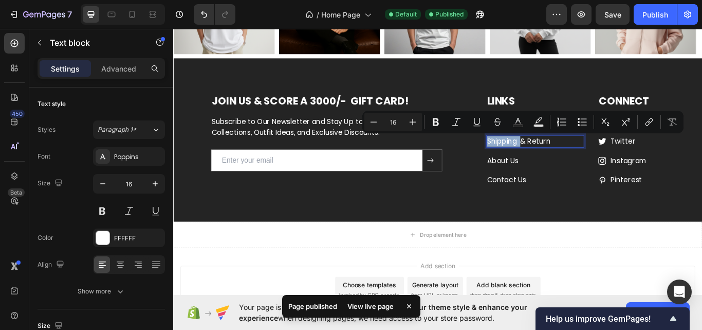
click at [566, 158] on p "Shipping & Return" at bounding box center [595, 160] width 112 height 12
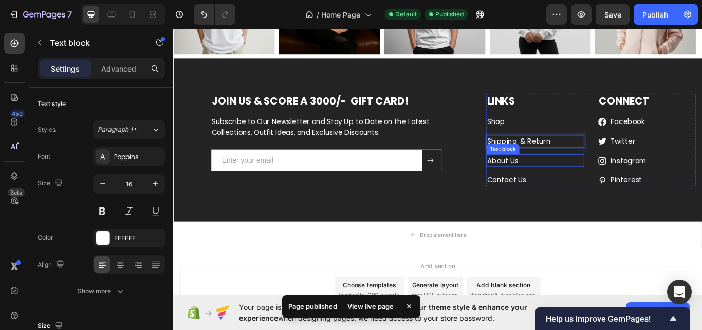
click at [602, 186] on p "About Us" at bounding box center [595, 183] width 112 height 12
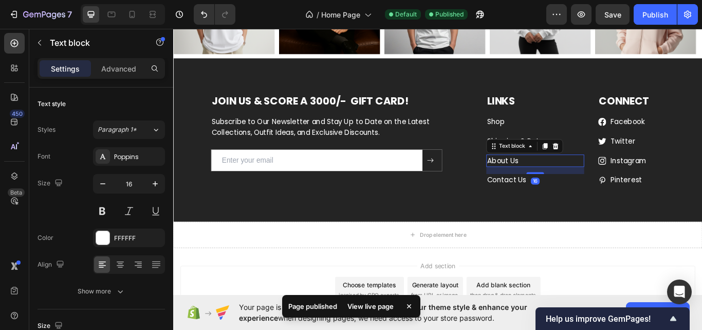
click at [583, 158] on div "Text block" at bounding box center [582, 166] width 89 height 16
click at [585, 150] on div "LINKS Heading Shop Text block Shipping & Return Text block About Us Text block …" at bounding box center [595, 159] width 114 height 108
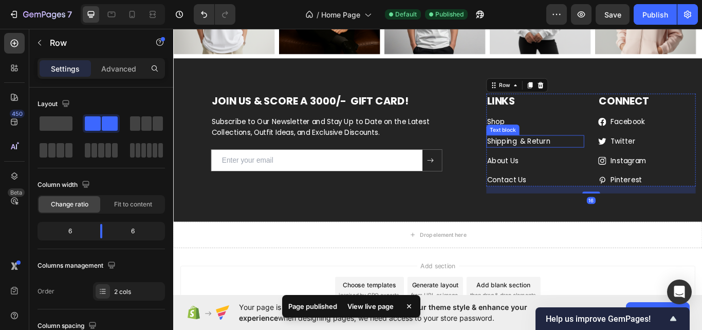
click at [585, 156] on p "Shipping & Return" at bounding box center [595, 160] width 112 height 12
